Goal: Task Accomplishment & Management: Manage account settings

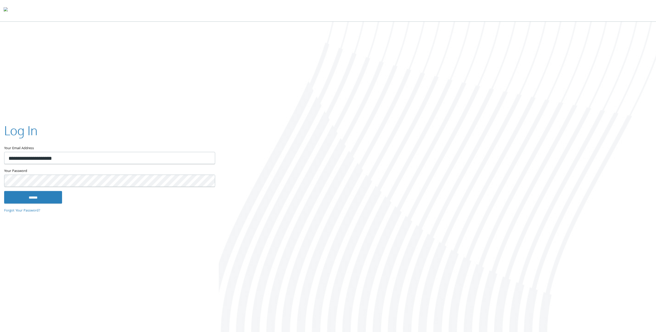
click at [30, 207] on div "**********" at bounding box center [109, 165] width 219 height 105
click at [33, 200] on input "******" at bounding box center [33, 197] width 58 height 12
